Goal: Task Accomplishment & Management: Use online tool/utility

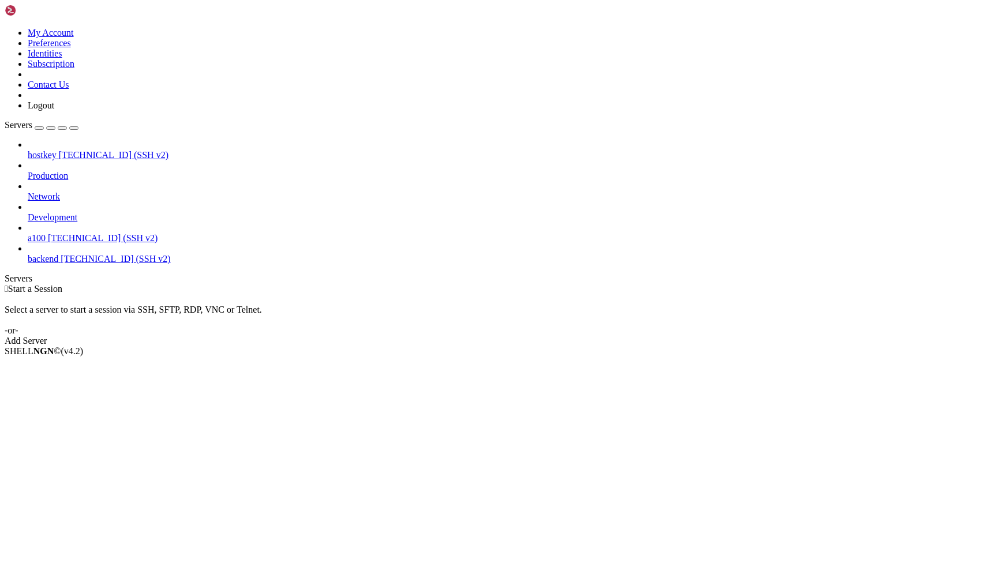
click at [46, 233] on span "a100" at bounding box center [37, 238] width 18 height 10
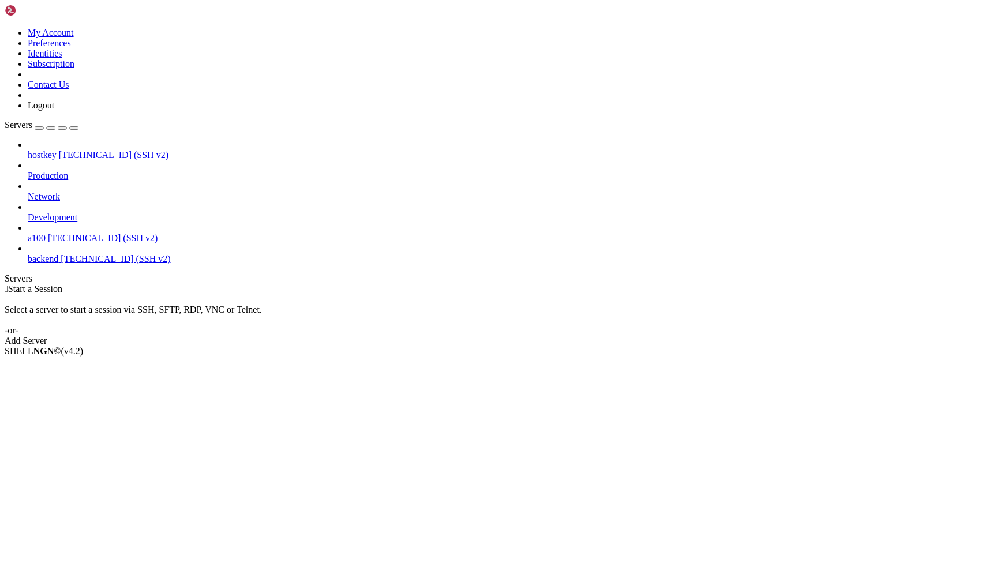
click at [46, 233] on span "a100" at bounding box center [37, 238] width 18 height 10
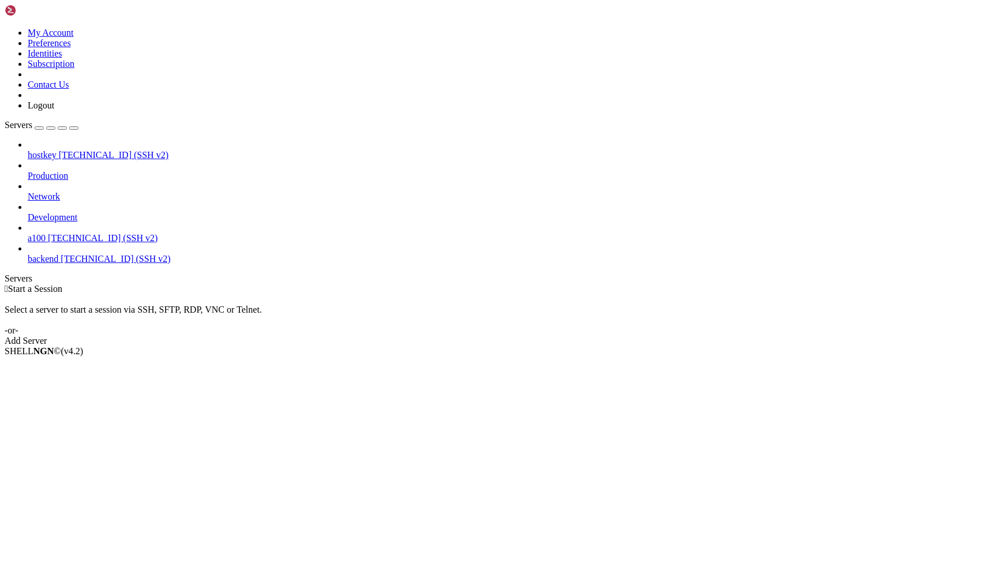
click at [106, 233] on span "[TECHNICAL_ID] (SSH v2)" at bounding box center [103, 238] width 110 height 10
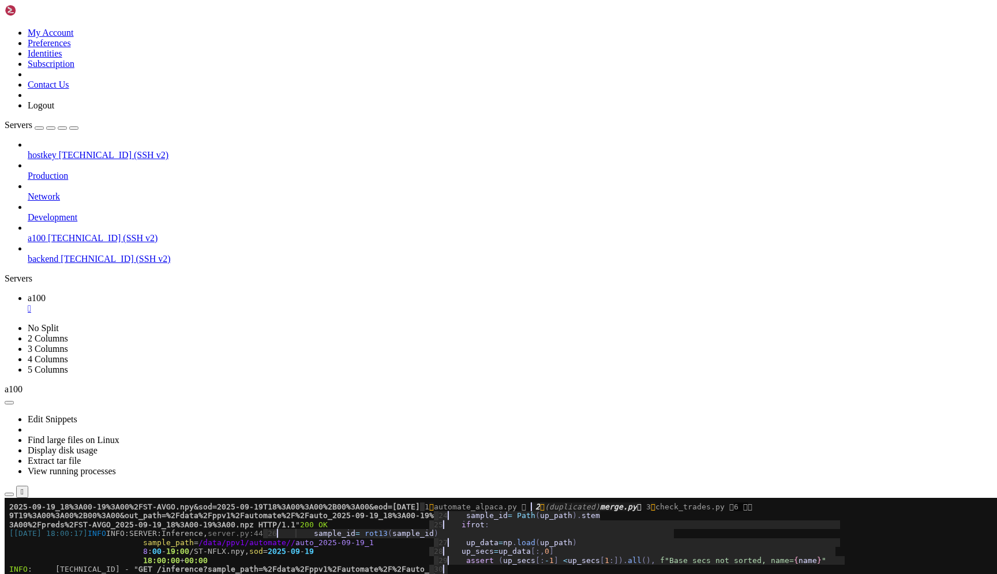
click at [448, 568] on span "▎" at bounding box center [445, 569] width 5 height 9
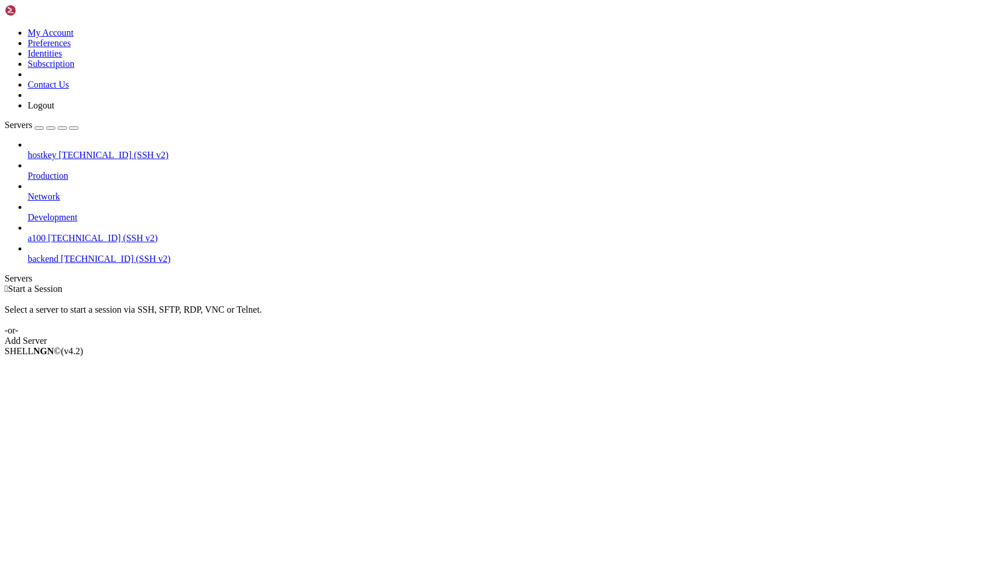
click at [46, 233] on span "a100" at bounding box center [37, 238] width 18 height 10
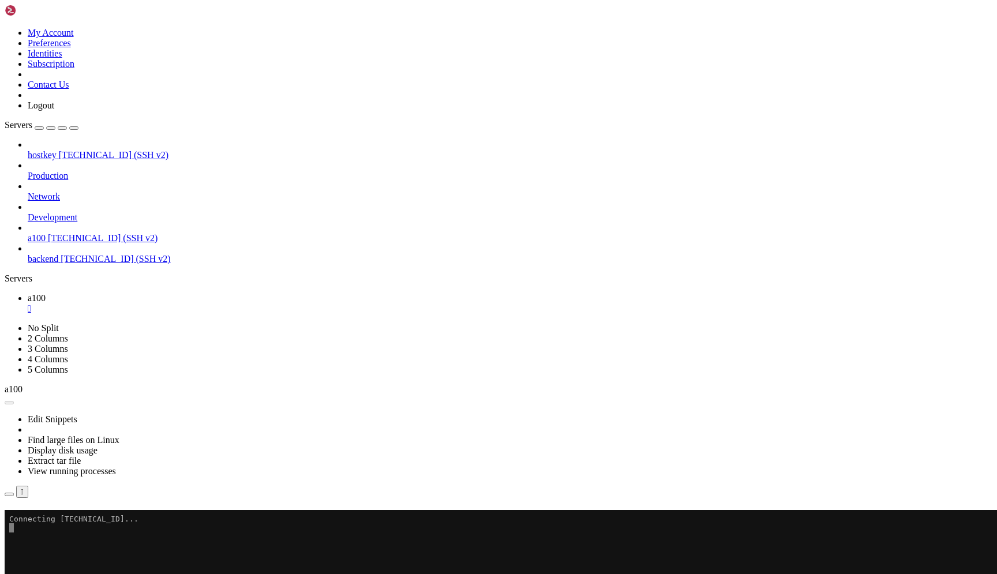
click at [51, 520] on button "Reconnect" at bounding box center [28, 526] width 46 height 12
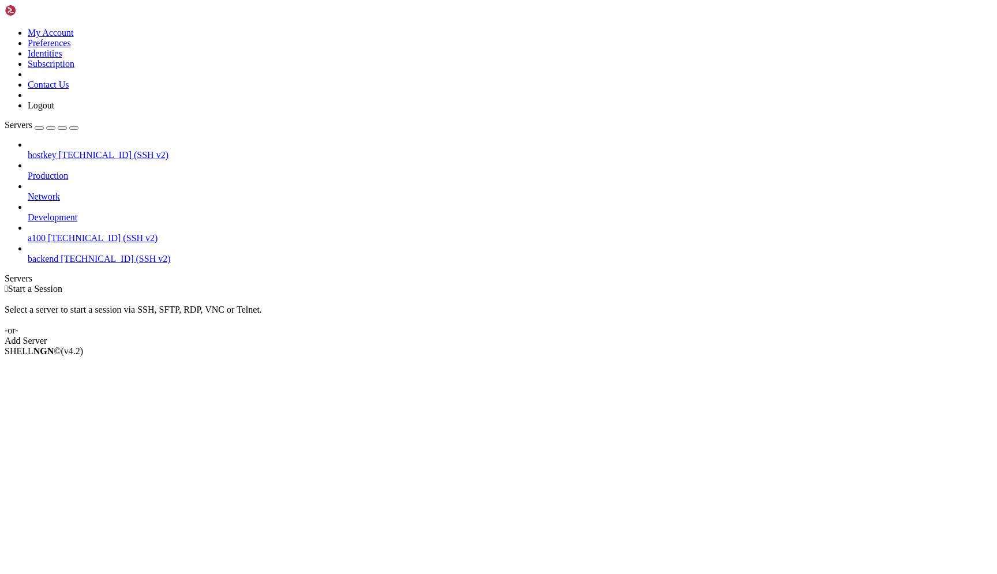
click at [110, 233] on span "[TECHNICAL_ID] (SSH v2)" at bounding box center [103, 238] width 110 height 10
